Goal: Find specific page/section: Find specific page/section

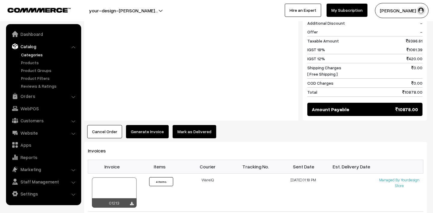
scroll to position [394, 0]
click at [34, 46] on link "Catalog" at bounding box center [44, 46] width 72 height 11
click at [39, 93] on link "Orders" at bounding box center [44, 95] width 72 height 11
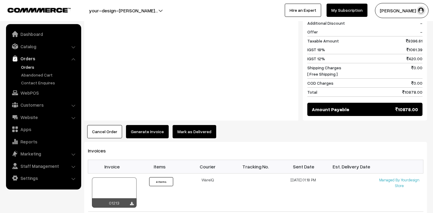
click at [30, 66] on link "Orders" at bounding box center [50, 67] width 60 height 6
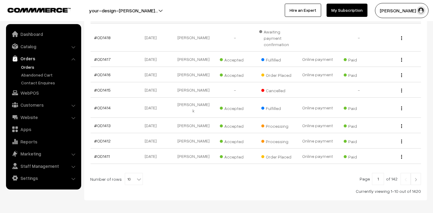
scroll to position [170, 0]
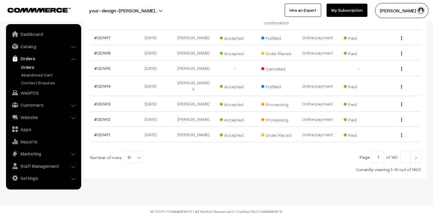
click at [414, 156] on img at bounding box center [415, 158] width 5 height 4
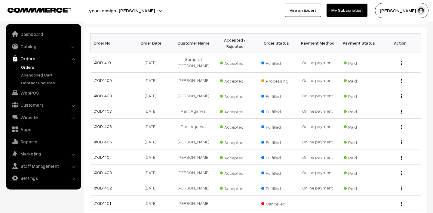
scroll to position [130, 0]
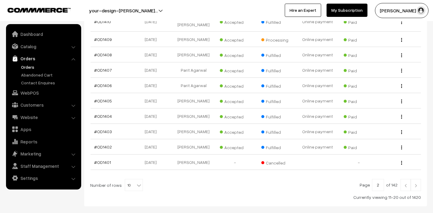
click at [416, 183] on img at bounding box center [415, 185] width 5 height 4
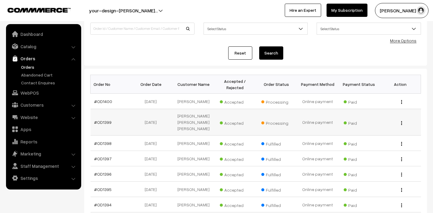
scroll to position [63, 0]
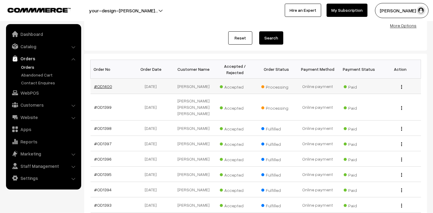
click at [99, 87] on link "#OD1400" at bounding box center [103, 86] width 18 height 5
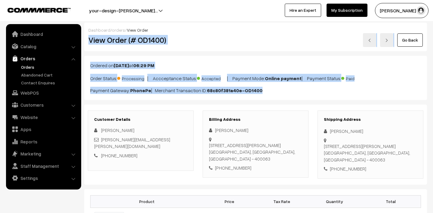
drag, startPoint x: 276, startPoint y: 96, endPoint x: 90, endPoint y: 41, distance: 194.8
copy div "View Order (# OD1400) Go Back Ordered on Sep 15, 2025 at 06:29 PM Order Status:…"
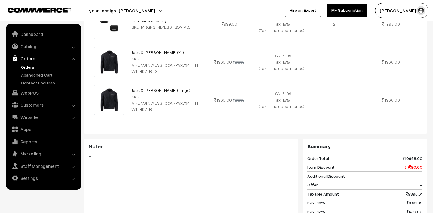
scroll to position [306, 0]
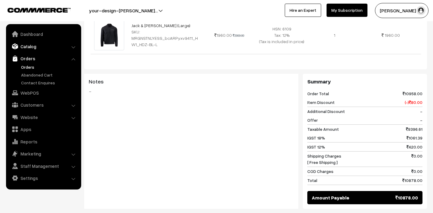
click at [27, 44] on link "Catalog" at bounding box center [44, 46] width 72 height 11
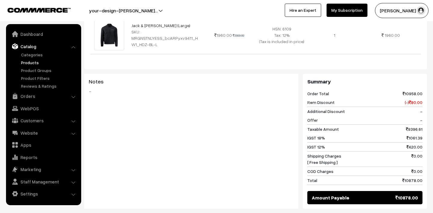
click at [29, 63] on link "Products" at bounding box center [50, 62] width 60 height 6
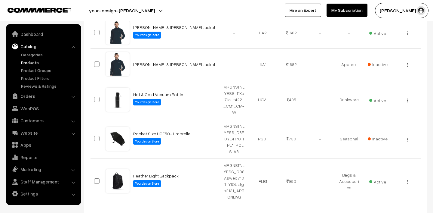
scroll to position [330, 0]
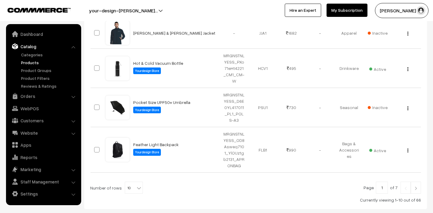
click at [415, 186] on img at bounding box center [415, 188] width 5 height 4
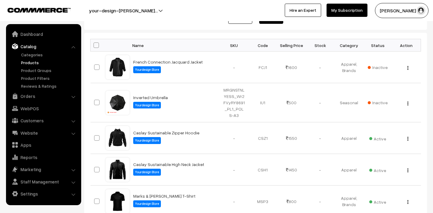
scroll to position [84, 0]
click at [291, 137] on td "1550" at bounding box center [291, 138] width 29 height 32
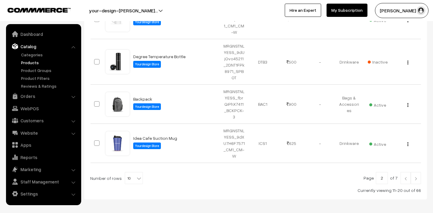
scroll to position [338, 0]
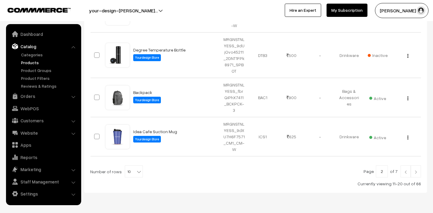
click at [404, 170] on img at bounding box center [405, 172] width 5 height 4
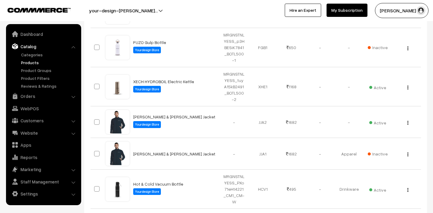
scroll to position [340, 0]
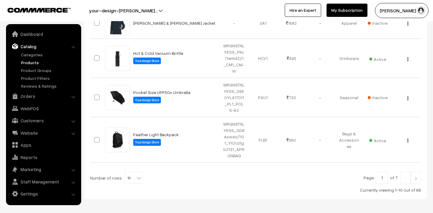
click at [415, 176] on img at bounding box center [415, 178] width 5 height 4
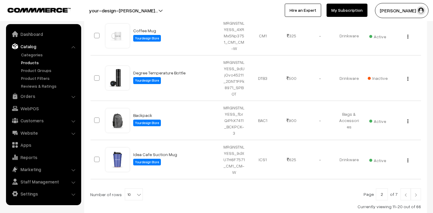
scroll to position [338, 0]
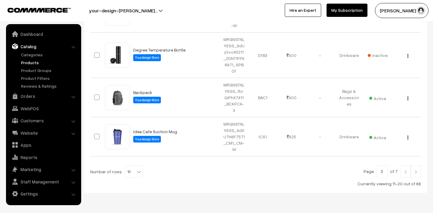
click at [417, 170] on img at bounding box center [415, 172] width 5 height 4
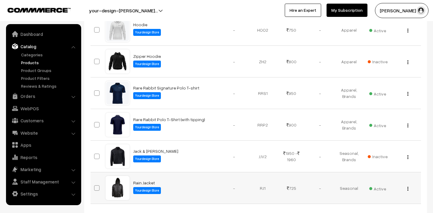
scroll to position [281, 0]
